Goal: Transaction & Acquisition: Purchase product/service

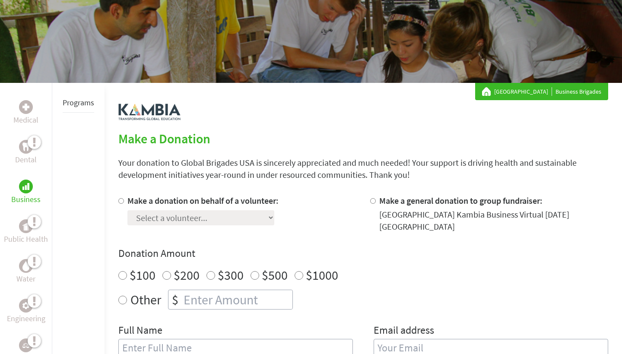
scroll to position [140, 0]
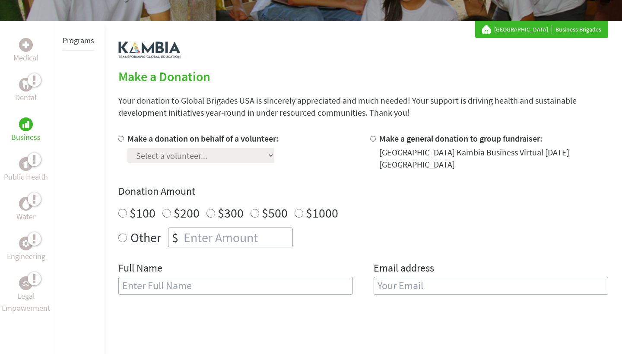
radio input "true"
click at [228, 242] on input "number" at bounding box center [237, 237] width 111 height 19
type input "125"
click at [441, 142] on label "Make a general donation to group fundraiser:" at bounding box center [460, 138] width 163 height 11
click at [376, 142] on input "Make a general donation to group fundraiser:" at bounding box center [373, 139] width 6 height 6
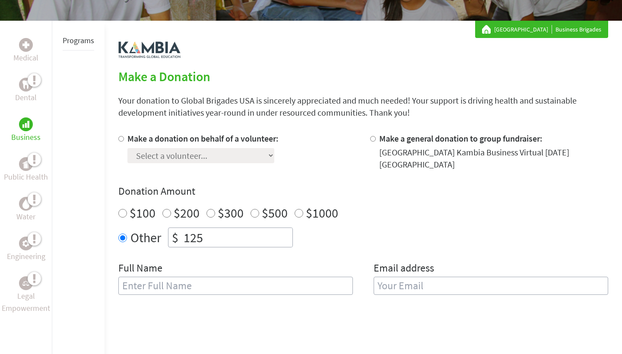
radio input "true"
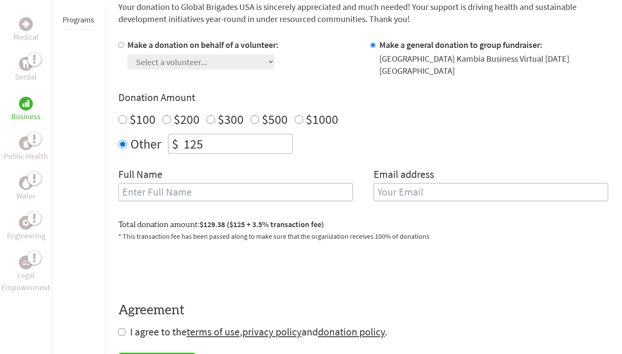
scroll to position [251, 0]
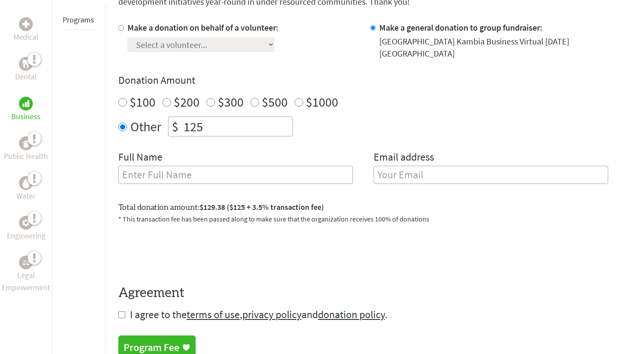
click at [248, 189] on div "Full Name" at bounding box center [235, 172] width 235 height 44
click at [249, 184] on input "text" at bounding box center [235, 175] width 235 height 18
type input "[PERSON_NAME]"
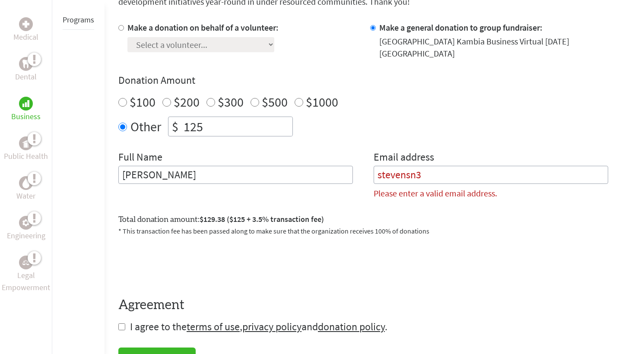
click at [466, 180] on input "stevensn3" at bounding box center [491, 175] width 235 height 18
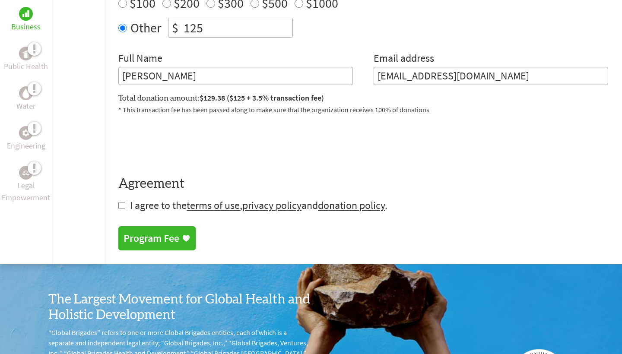
scroll to position [358, 0]
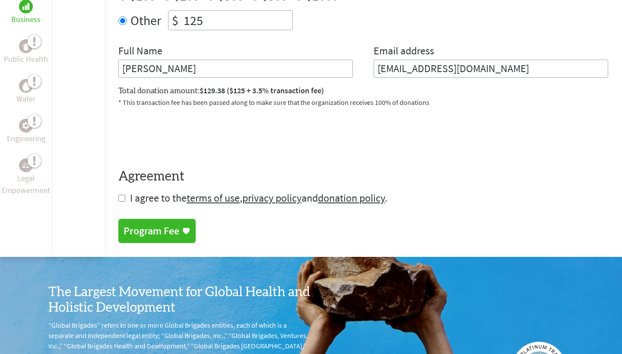
type input "[EMAIL_ADDRESS][DOMAIN_NAME]"
click at [126, 203] on form "Make a donation on behalf of a volunteer: Select a volunteer... [PERSON_NAME] $" at bounding box center [363, 60] width 490 height 290
click at [123, 199] on input "checkbox" at bounding box center [121, 198] width 7 height 7
checkbox input "true"
click at [135, 231] on div "Program Fee" at bounding box center [152, 232] width 56 height 14
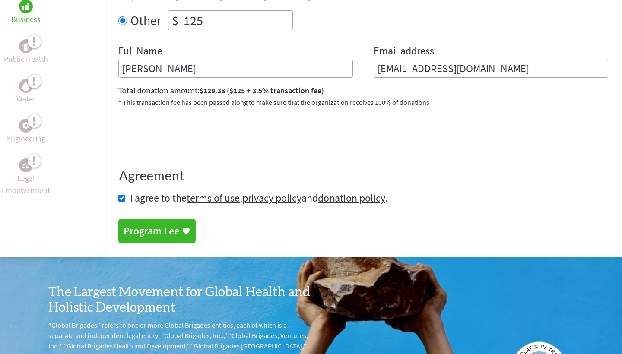
scroll to position [238, 0]
